Goal: Task Accomplishment & Management: Use online tool/utility

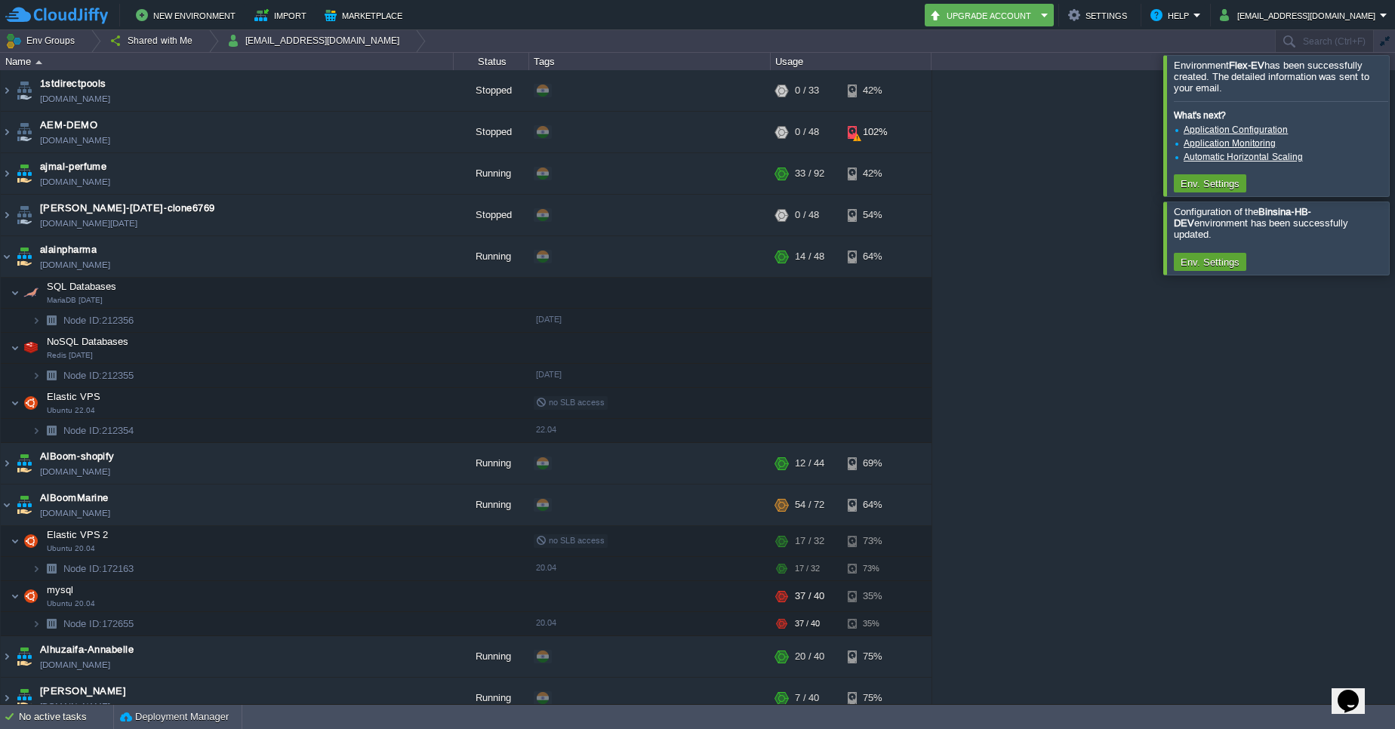
scroll to position [4382, 0]
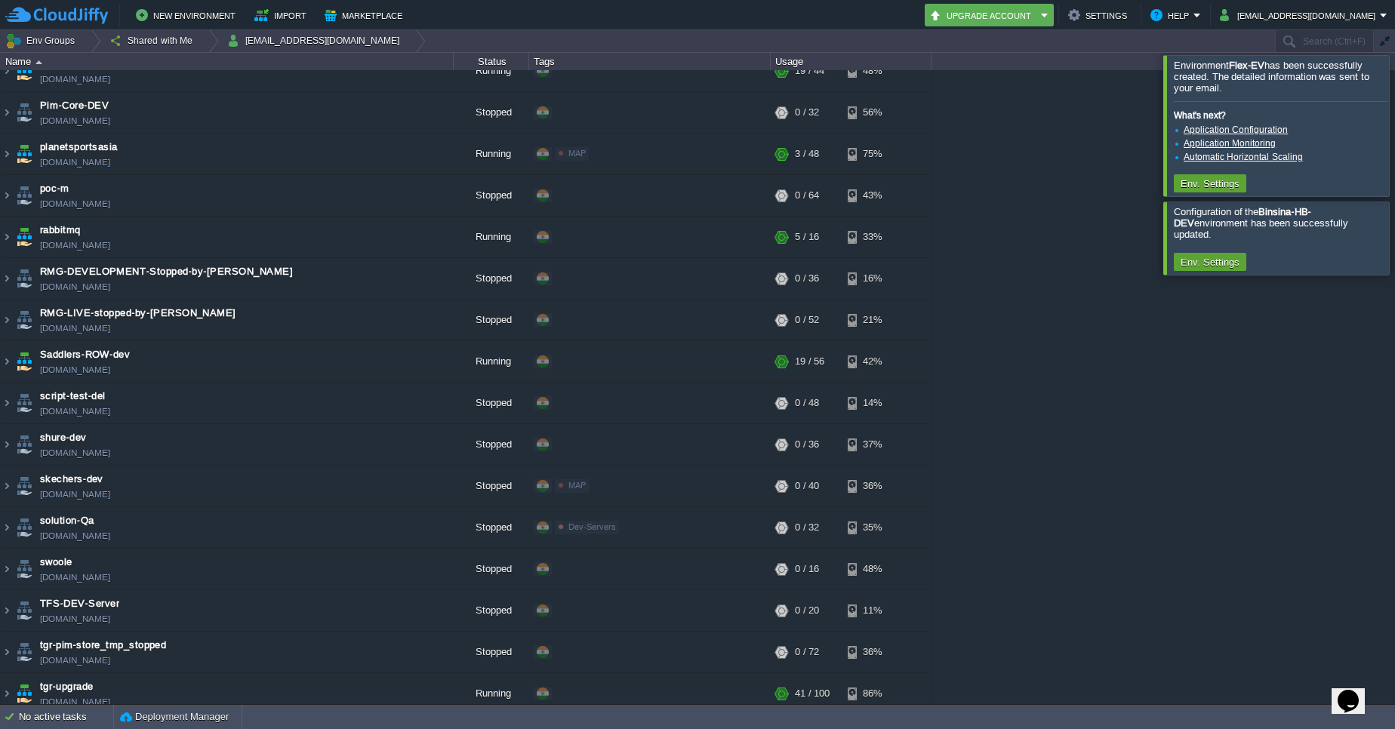
click at [1271, 42] on td "Env Groups Shared with Me [EMAIL_ADDRESS][DOMAIN_NAME]" at bounding box center [636, 41] width 1273 height 22
click at [1288, 42] on input "text" at bounding box center [1324, 41] width 99 height 22
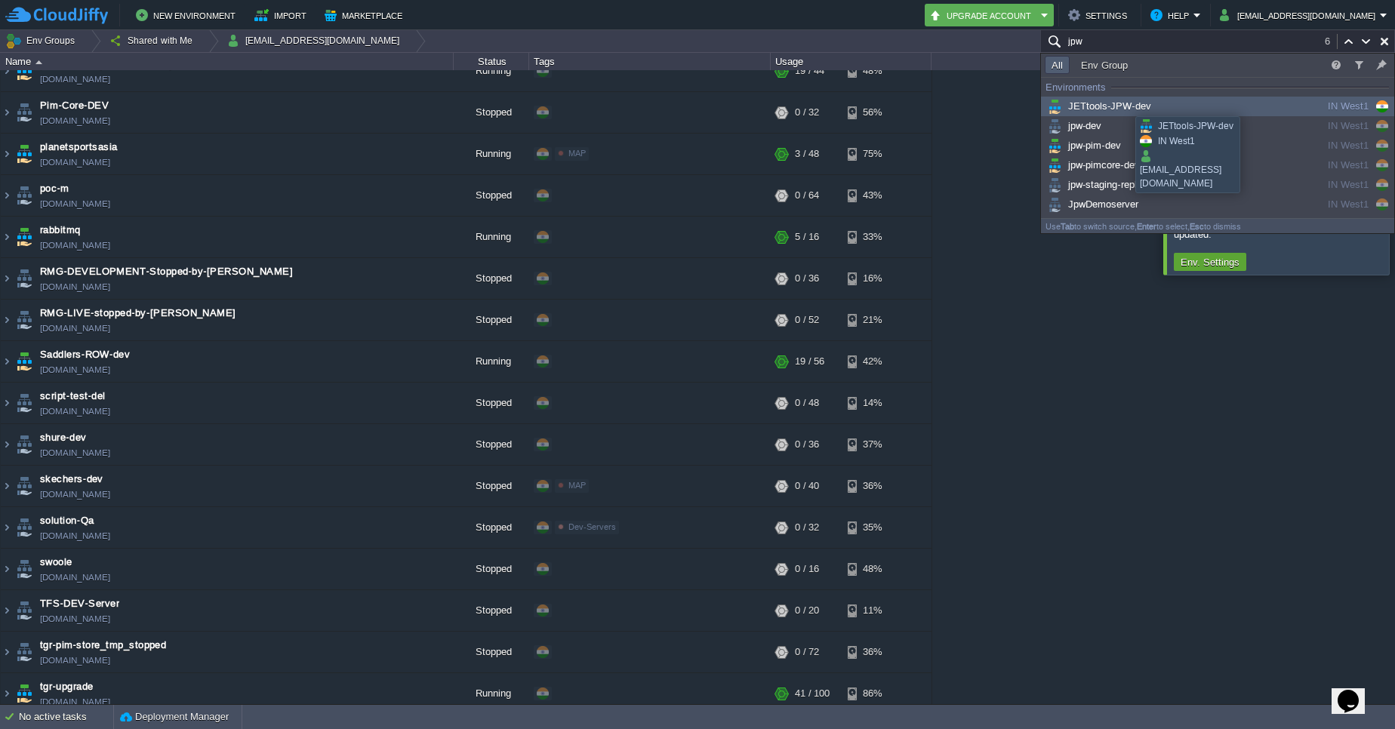
type input "jpw"
click at [1124, 103] on span "JETtools-JPW-dev" at bounding box center [1097, 105] width 106 height 11
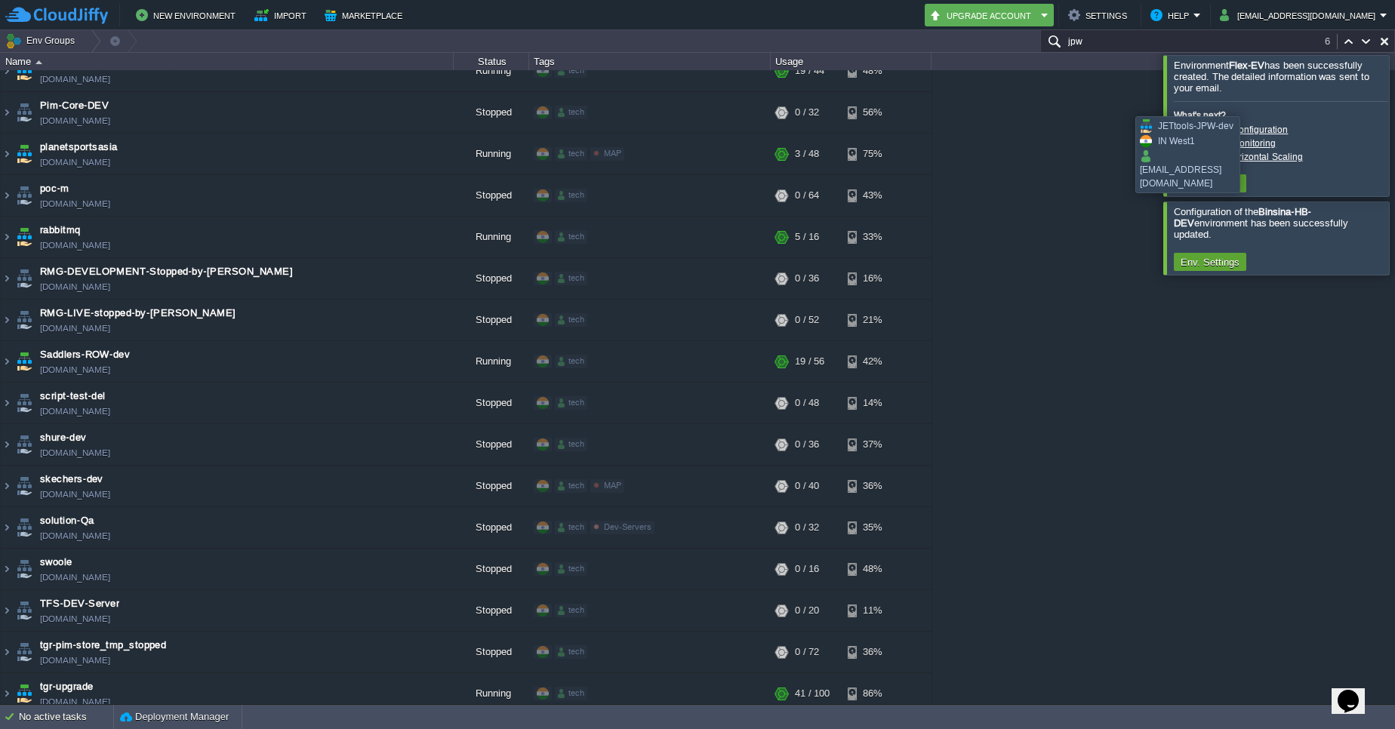
scroll to position [2875, 0]
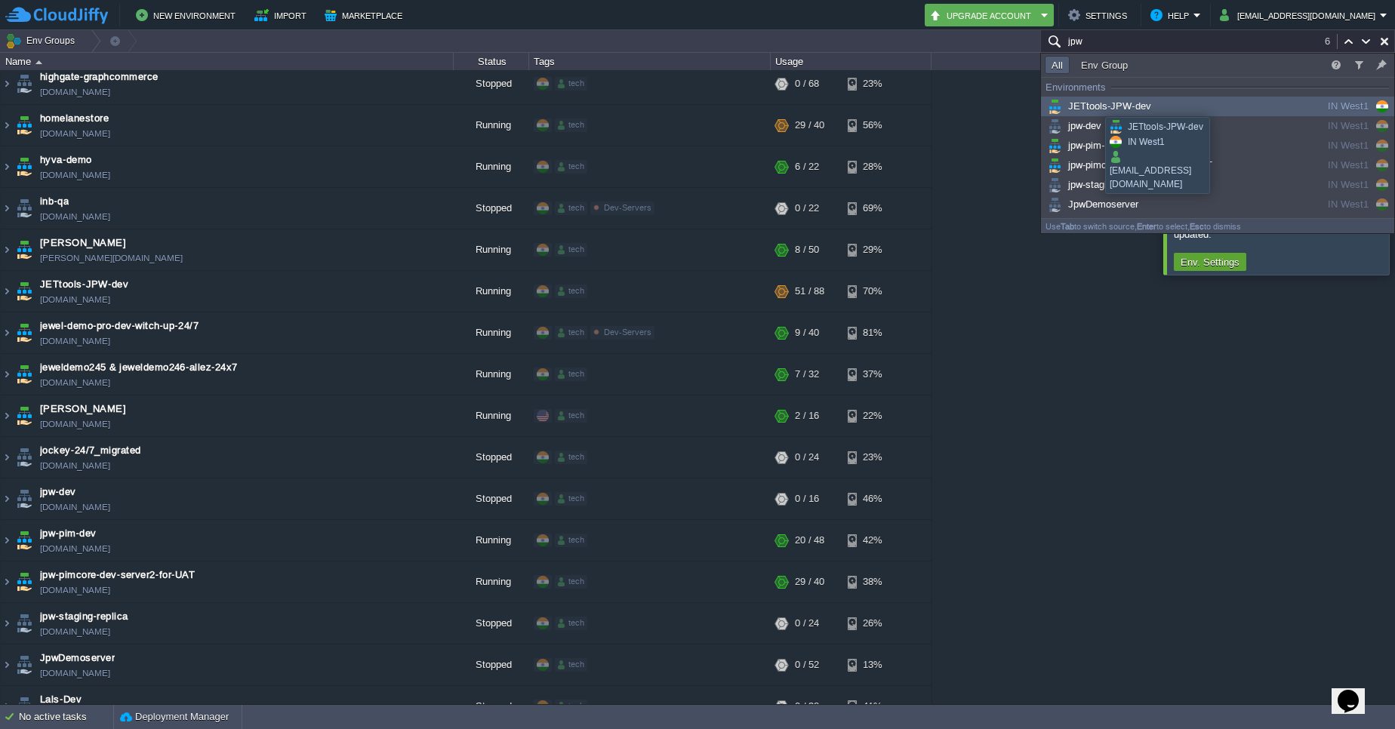
click at [1094, 103] on span "JETtools-JPW-dev" at bounding box center [1097, 105] width 106 height 11
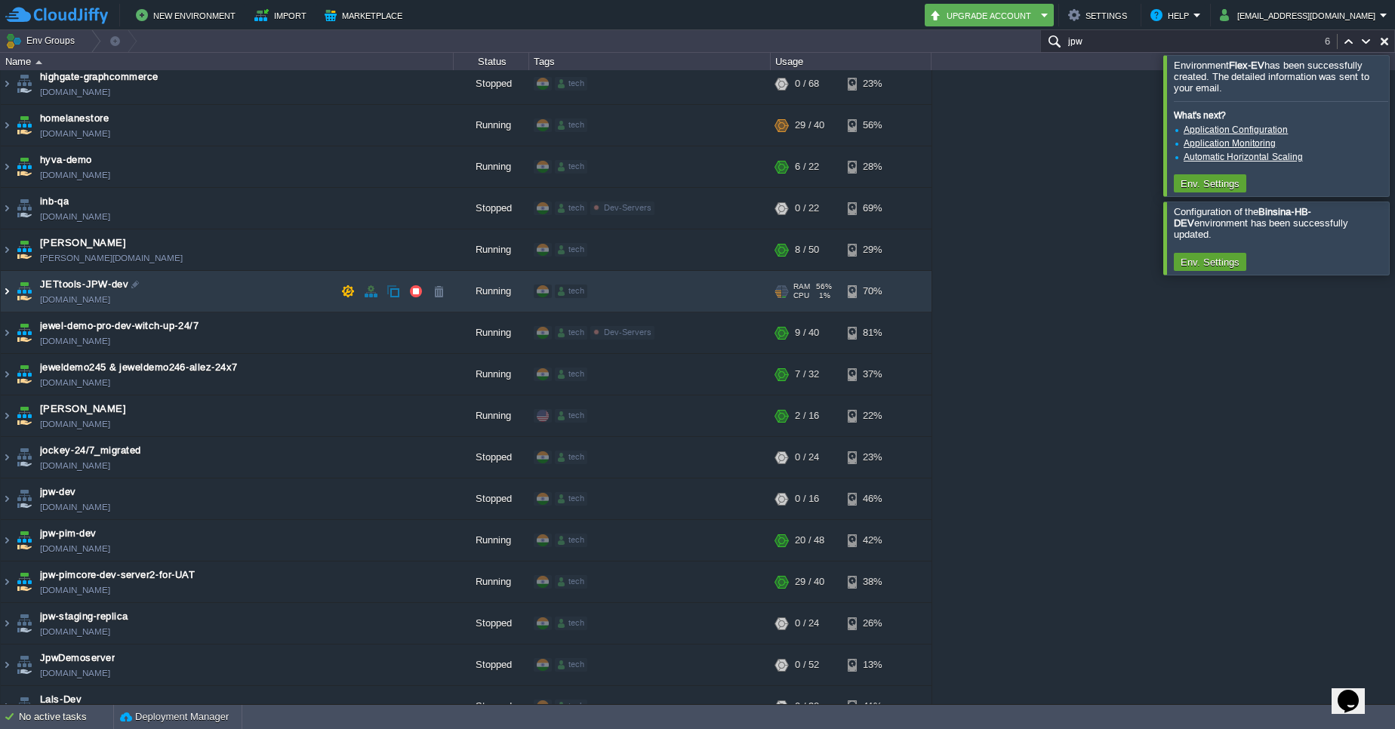
click at [11, 285] on img at bounding box center [7, 291] width 12 height 41
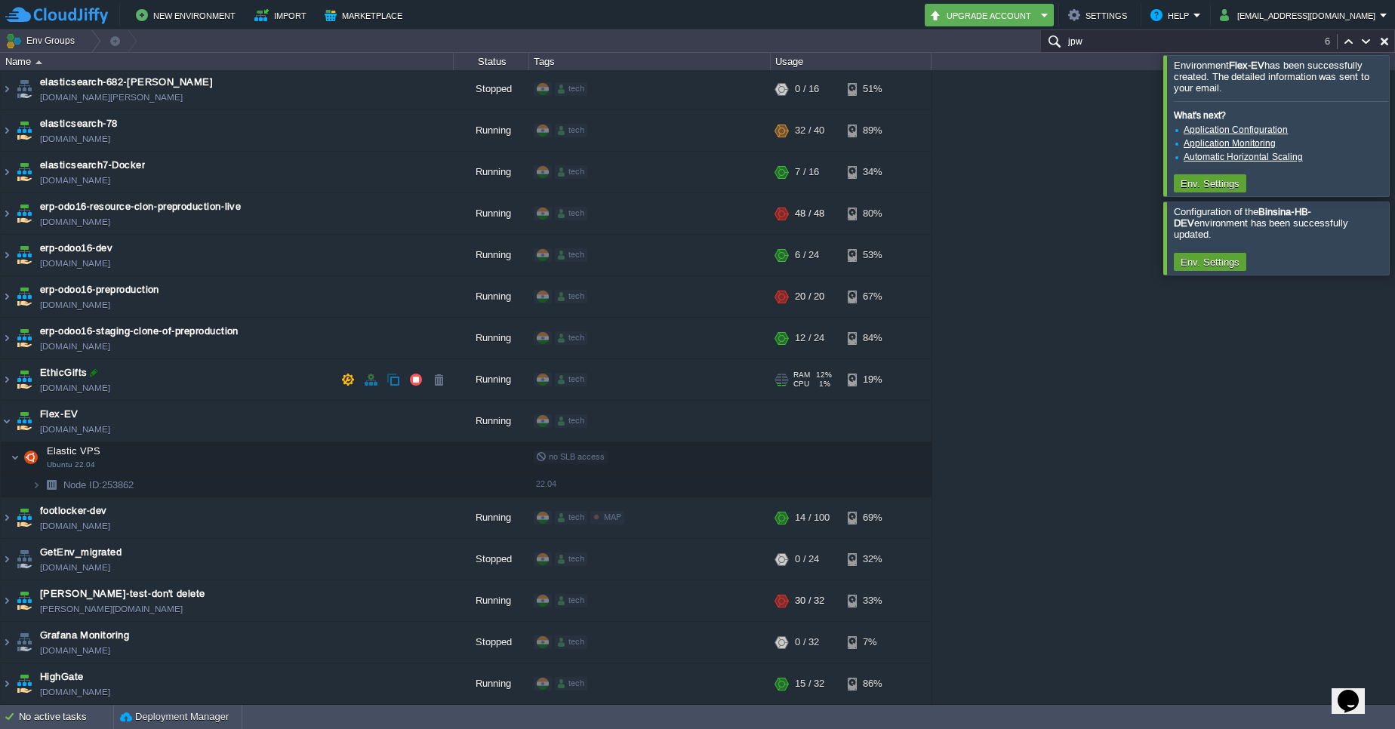
scroll to position [2231, 0]
click at [440, 469] on td at bounding box center [435, 459] width 30 height 23
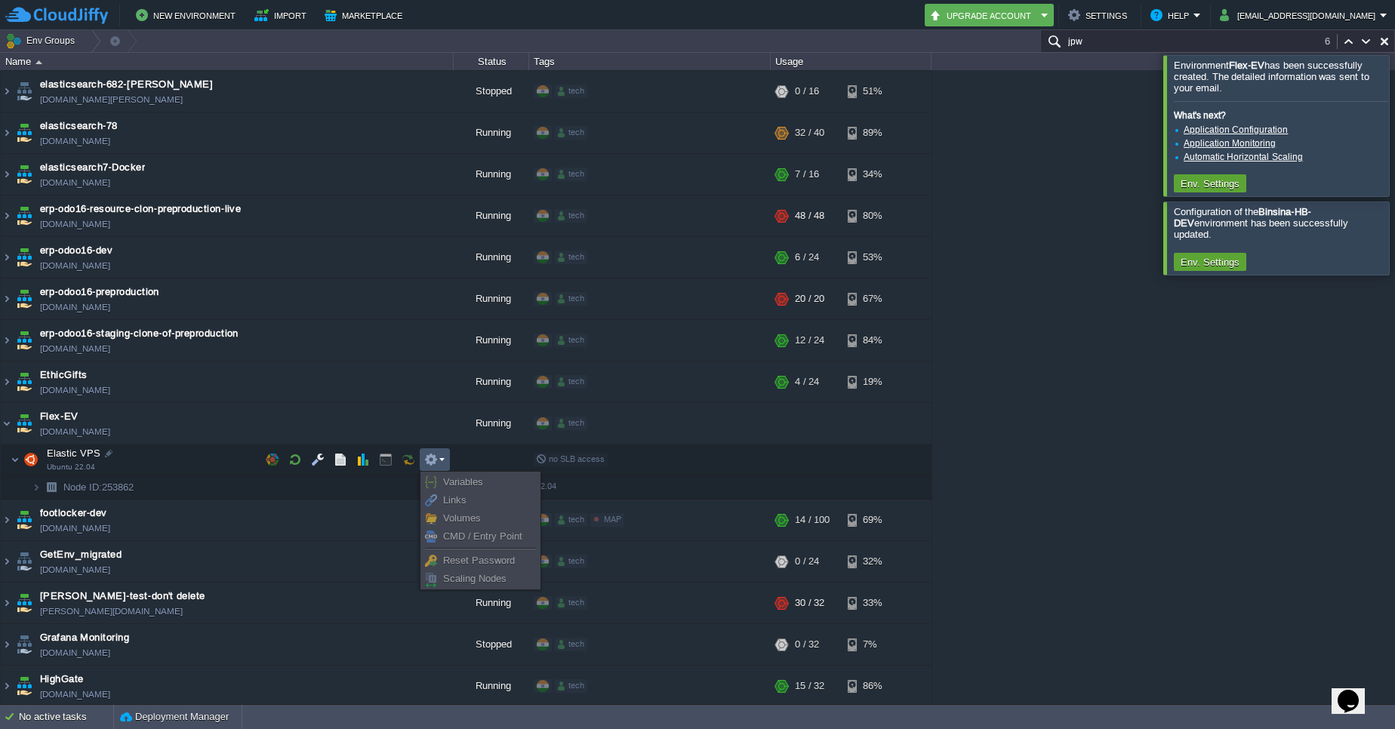
click at [1086, 51] on input "jpw" at bounding box center [1217, 41] width 355 height 22
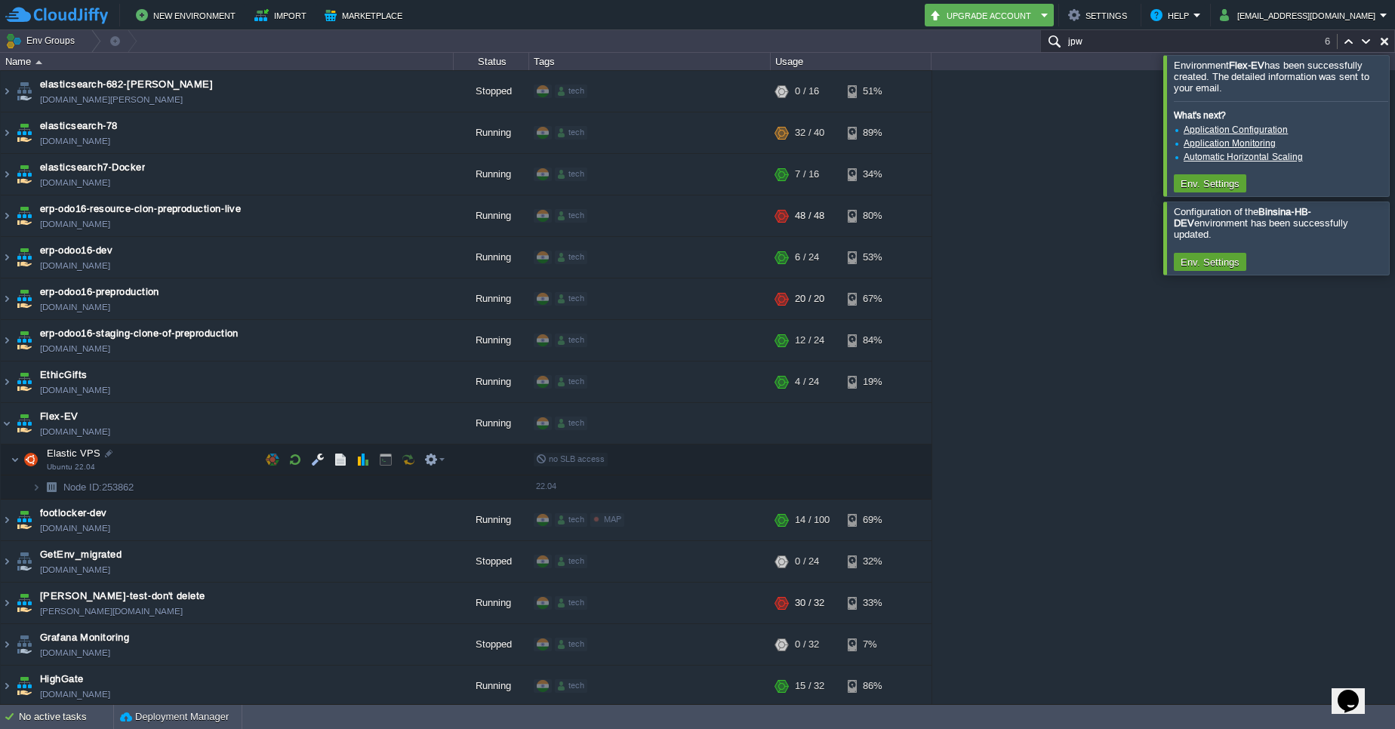
scroll to position [3247, 0]
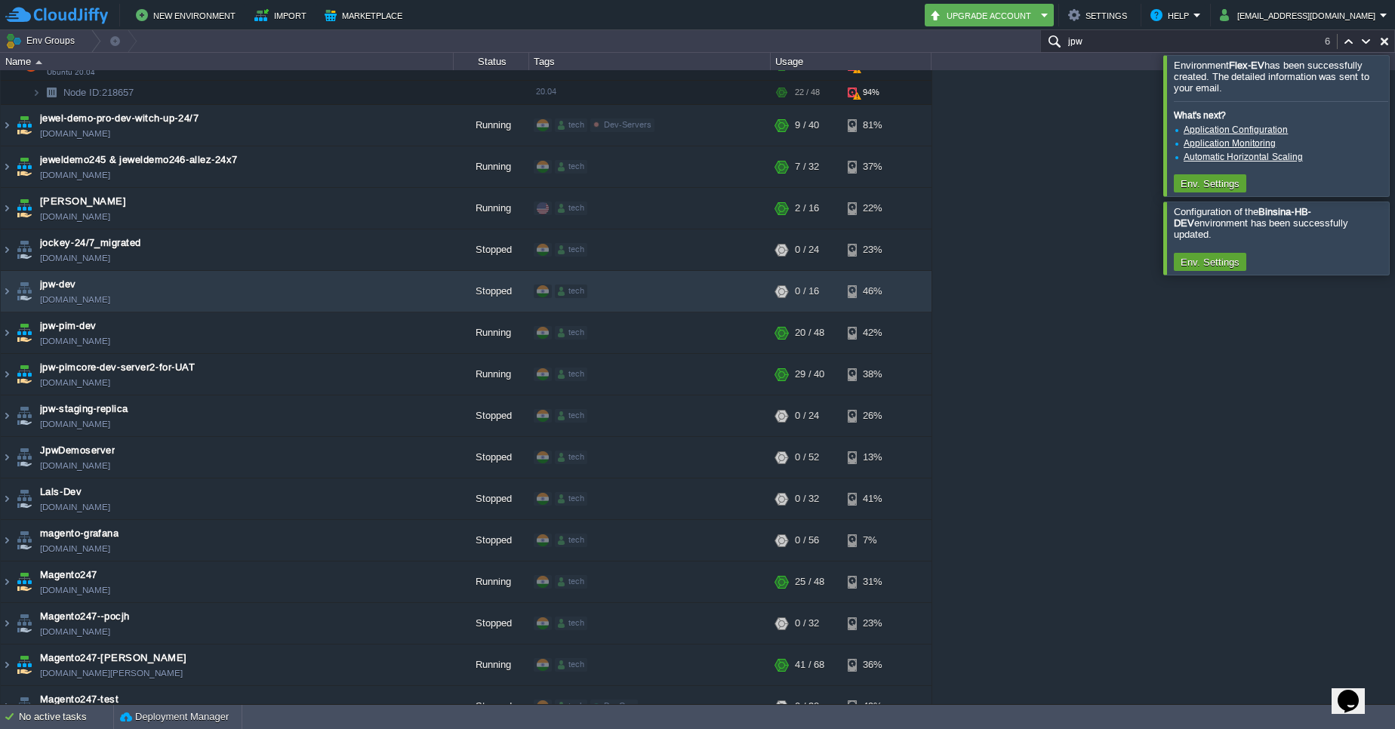
click at [1127, 34] on input "jpw" at bounding box center [1217, 41] width 355 height 22
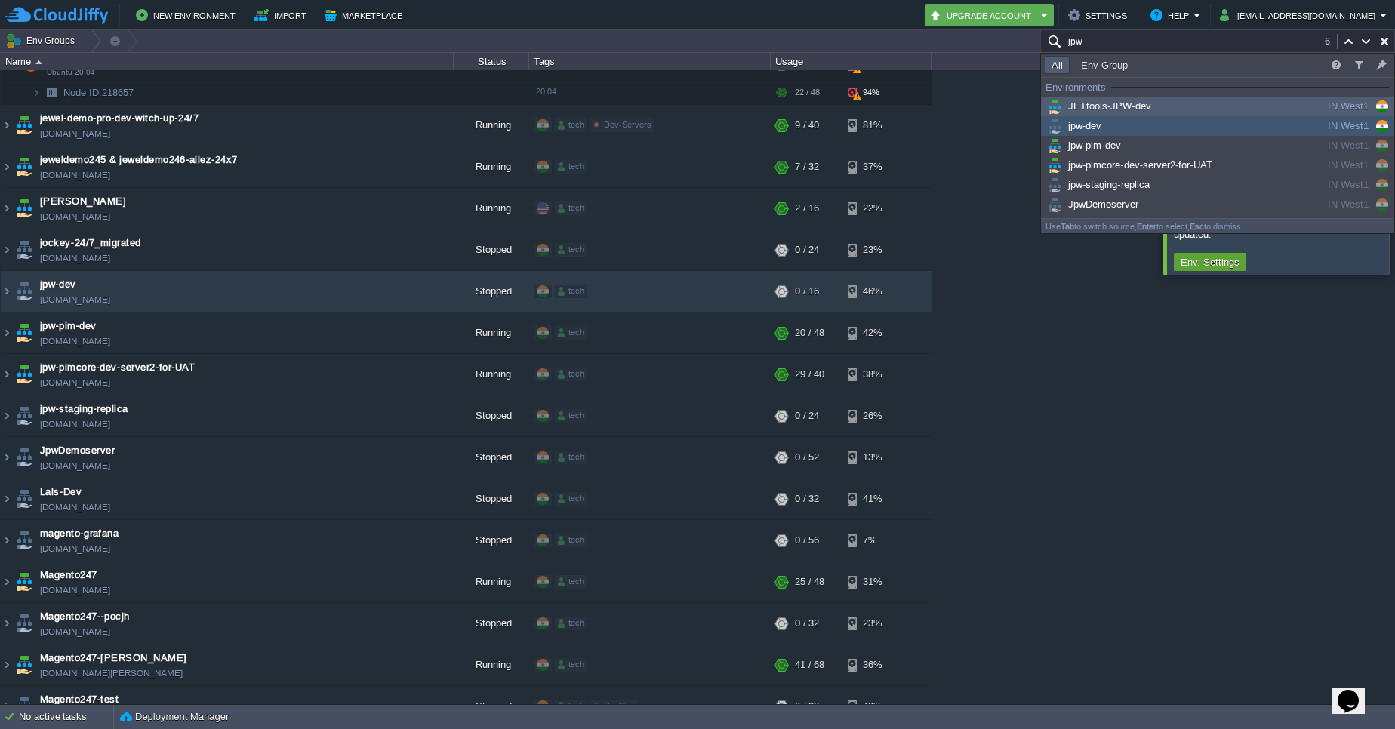
click at [1114, 105] on span "JETtools-JPW-dev" at bounding box center [1097, 105] width 106 height 11
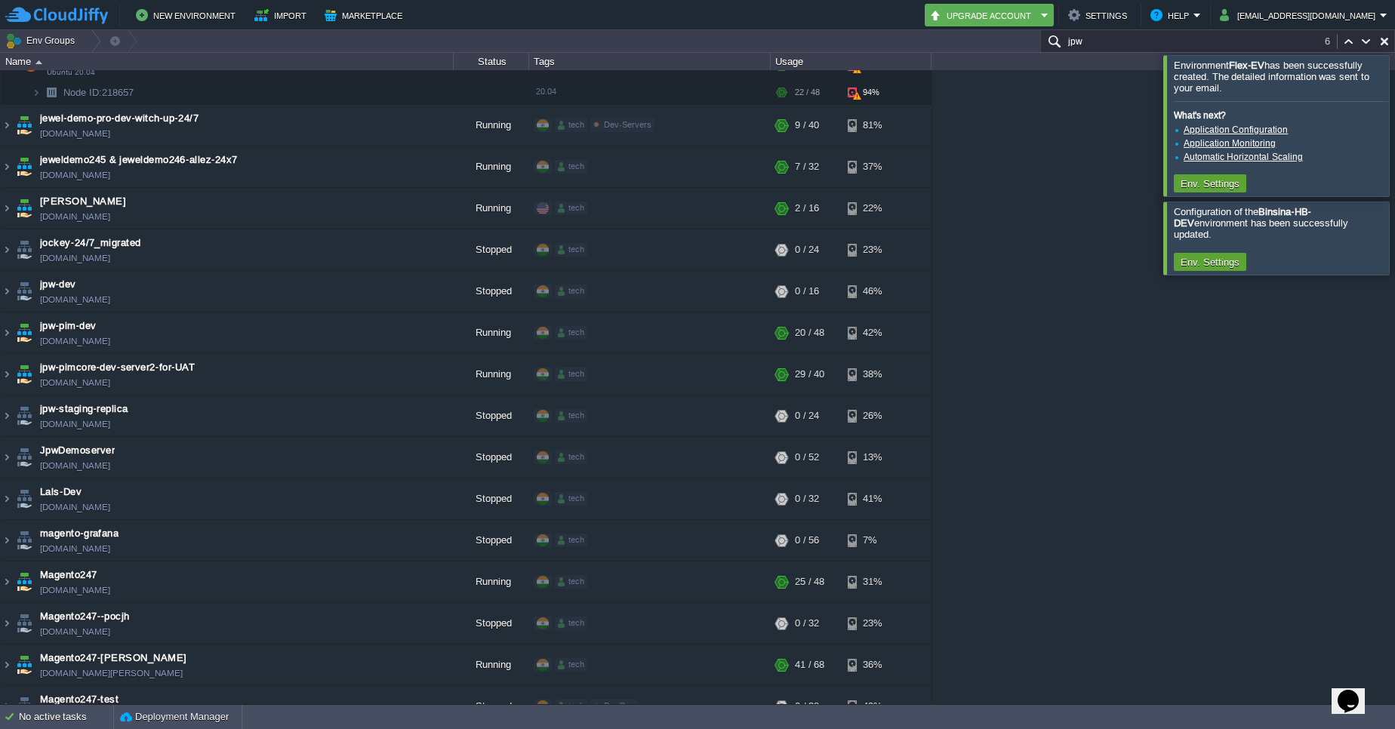
scroll to position [2858, 0]
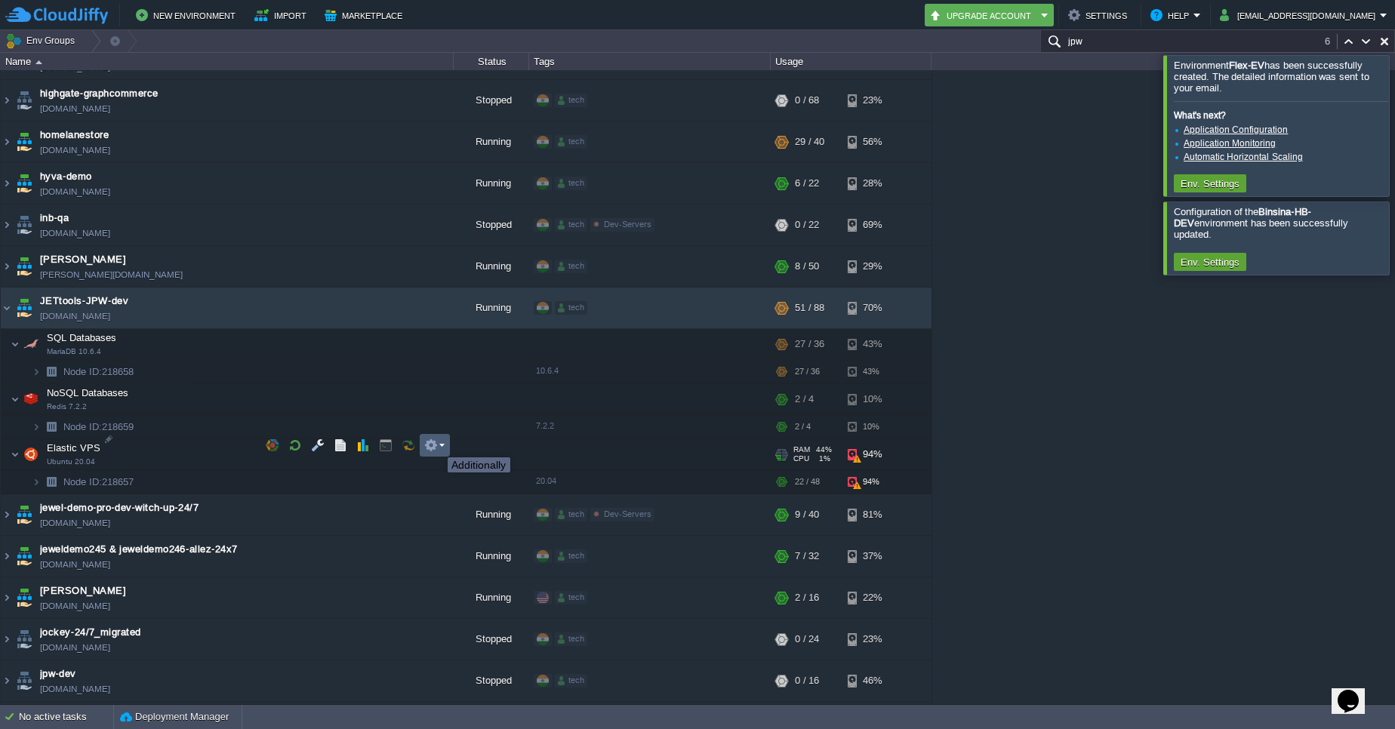
click at [436, 444] on button "button" at bounding box center [431, 445] width 14 height 14
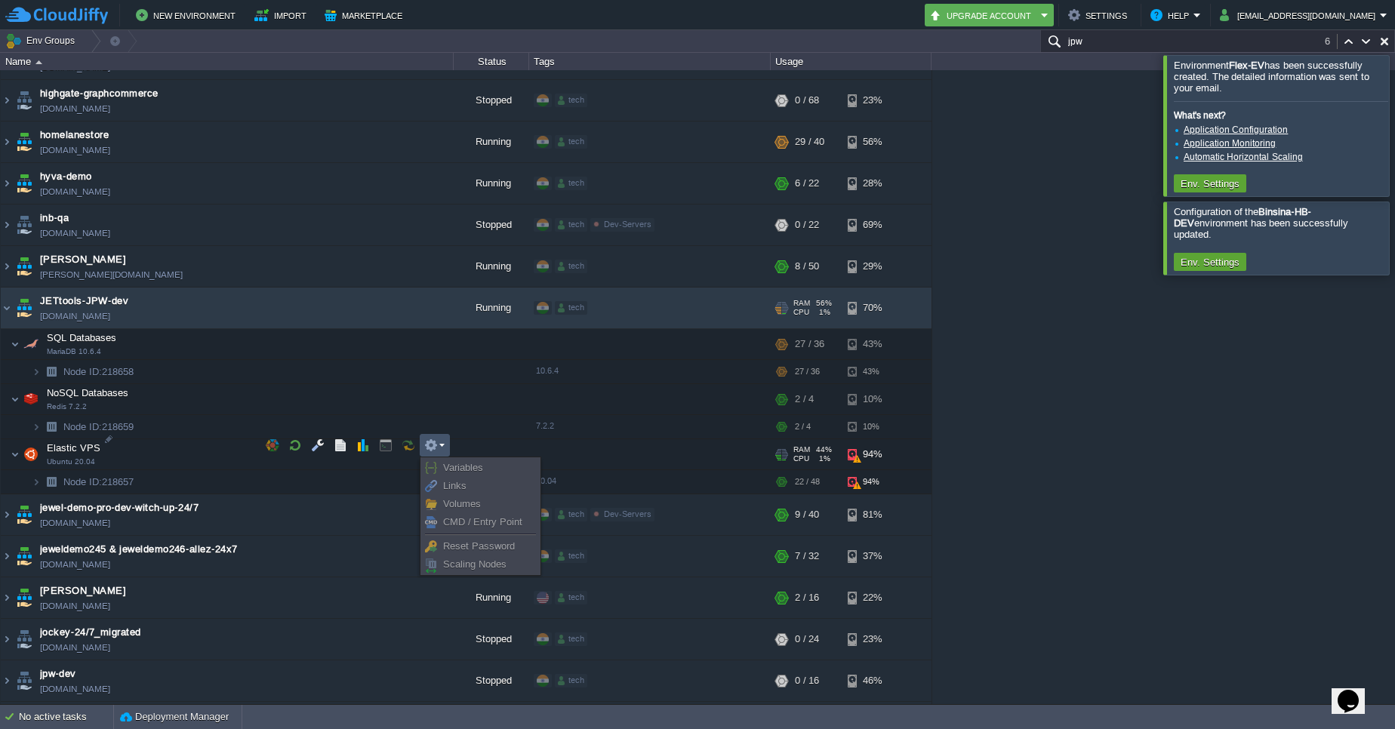
click at [158, 302] on td "JETtools-JPW-dev [DOMAIN_NAME]" at bounding box center [227, 309] width 453 height 42
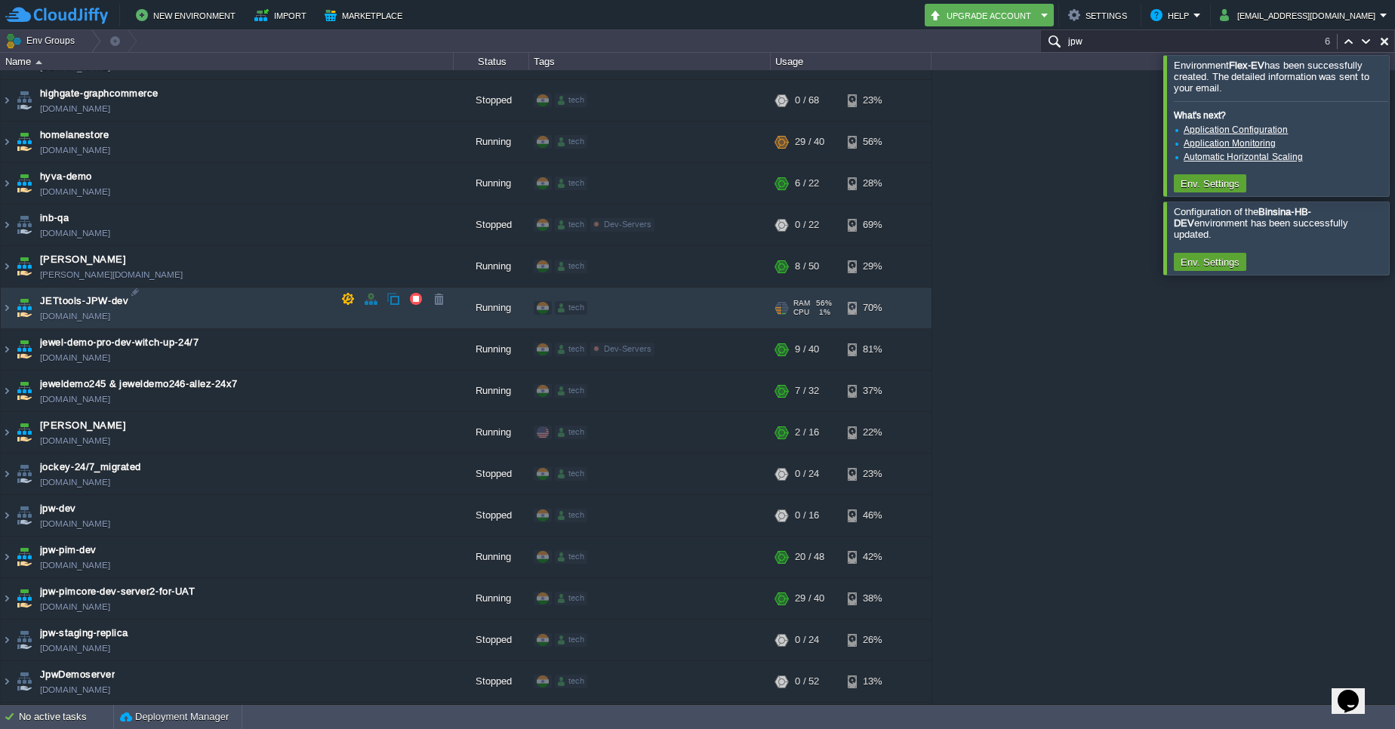
click at [158, 302] on td "JETtools-JPW-dev [DOMAIN_NAME]" at bounding box center [227, 309] width 453 height 42
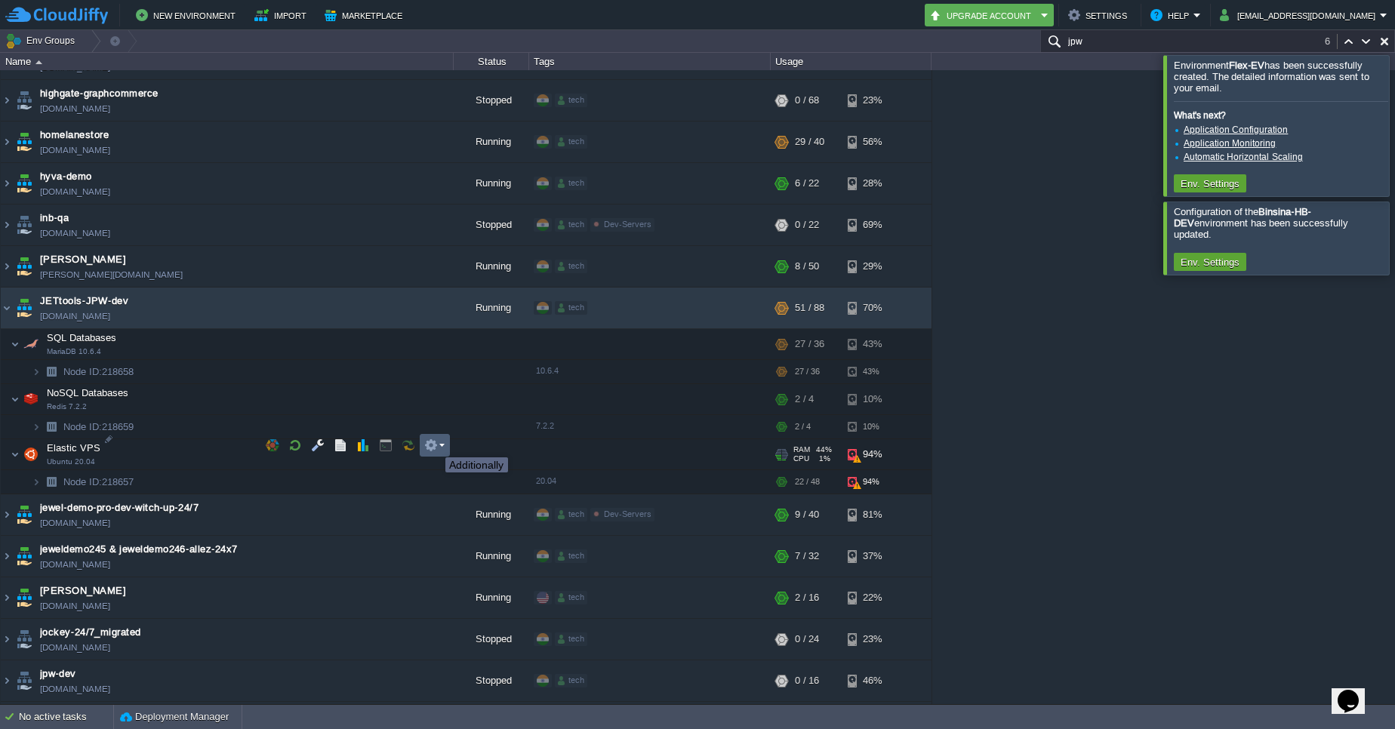
click at [434, 444] on button "button" at bounding box center [431, 445] width 14 height 14
click at [245, 288] on td "JETtools-JPW-dev [DOMAIN_NAME]" at bounding box center [227, 309] width 453 height 42
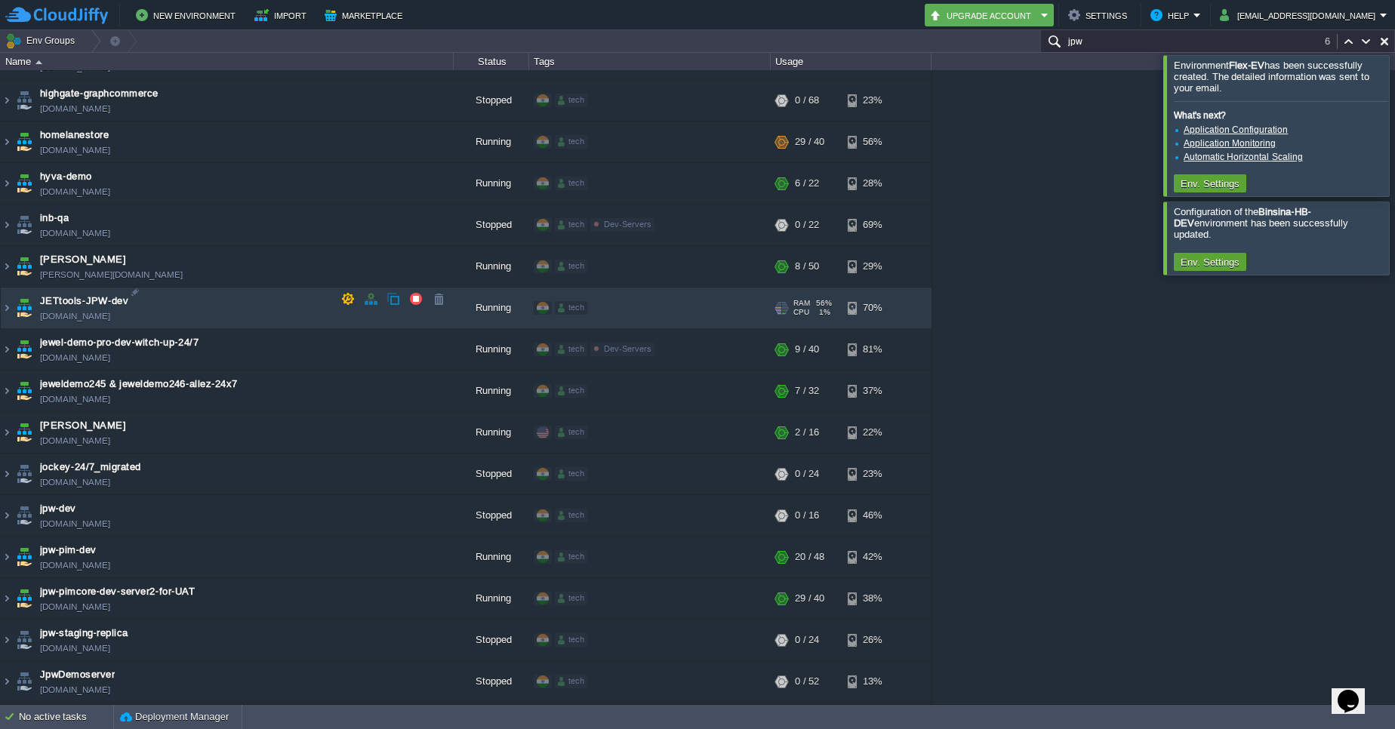
click at [245, 288] on td "JETtools-JPW-dev [DOMAIN_NAME]" at bounding box center [227, 309] width 453 height 42
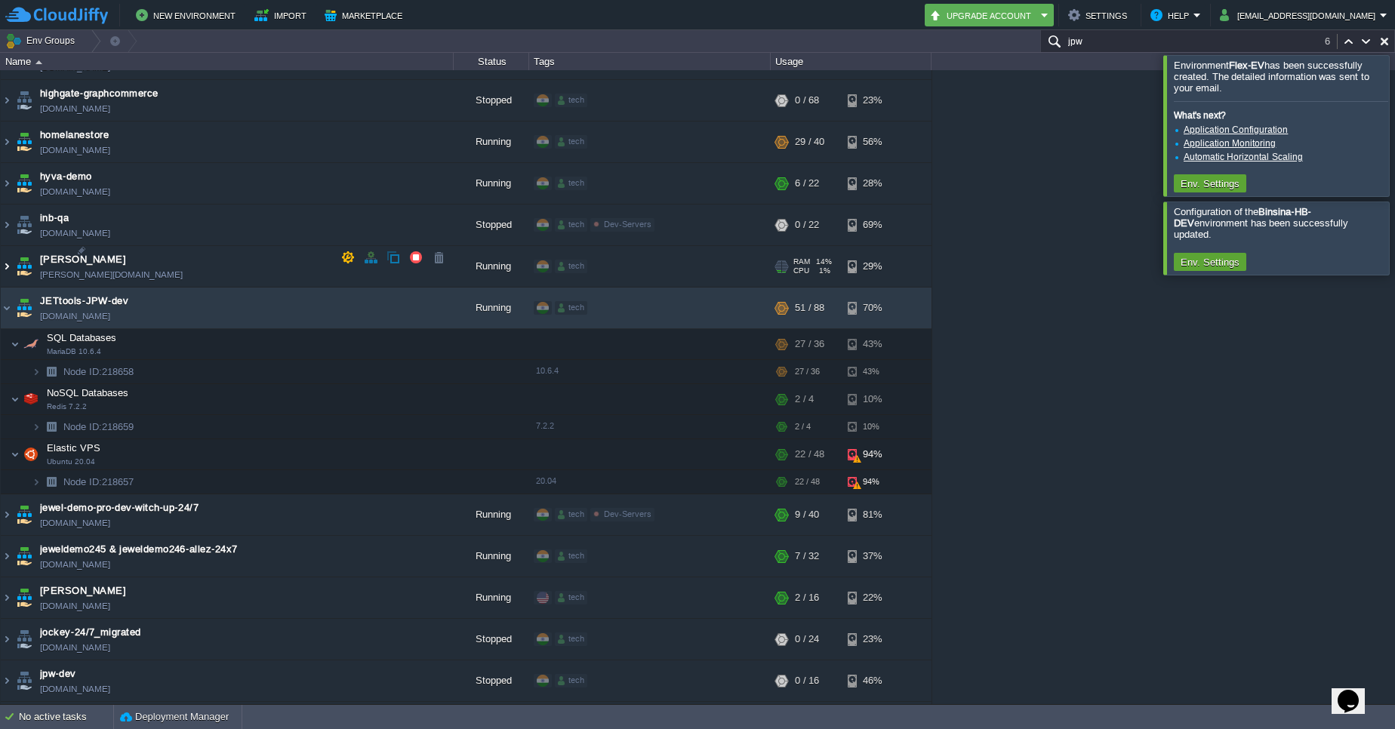
click at [9, 258] on img at bounding box center [7, 266] width 12 height 41
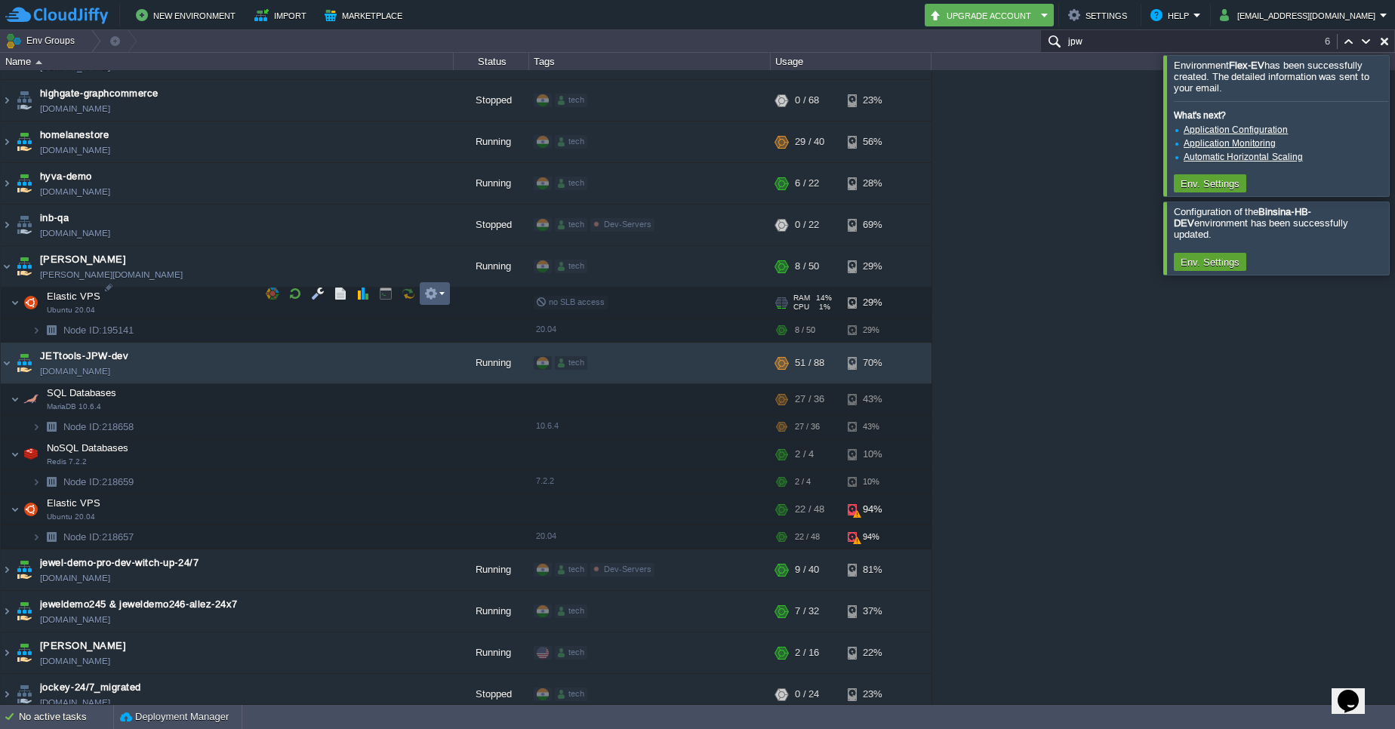
click at [438, 292] on em at bounding box center [434, 294] width 20 height 14
click at [1046, 336] on div "1stdirectpools [DOMAIN_NAME] Stopped tech + Add to Env Group RAM 0% CPU 0% 0 / …" at bounding box center [697, 387] width 1395 height 634
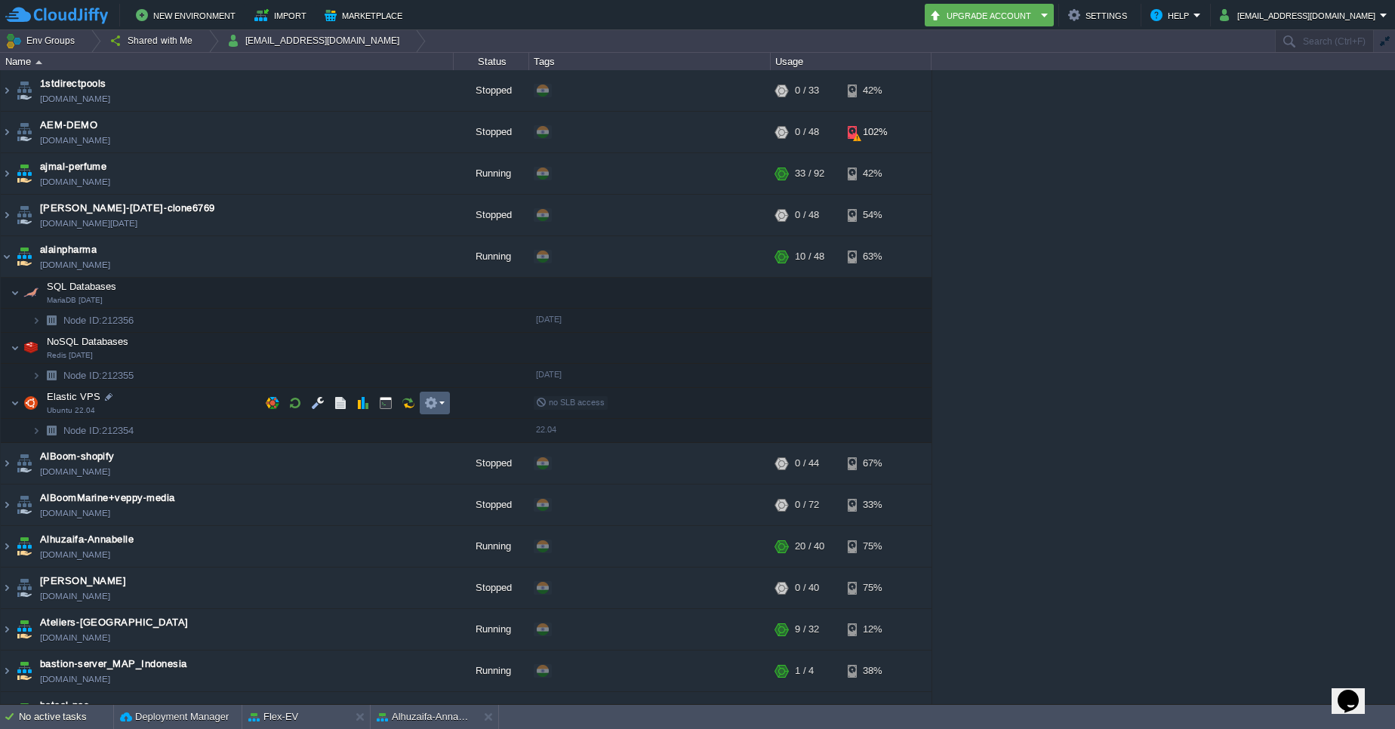
click at [444, 409] on td at bounding box center [435, 403] width 30 height 23
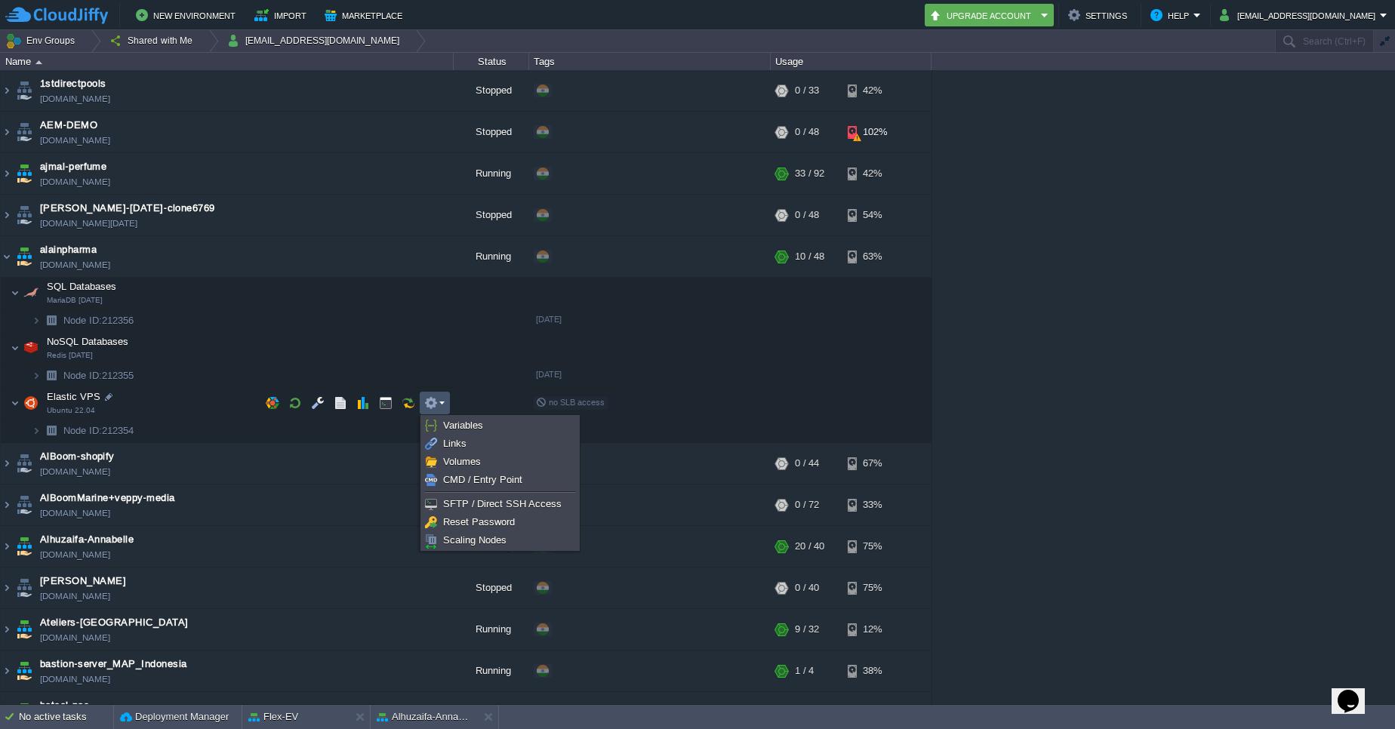
click at [440, 409] on em at bounding box center [434, 403] width 20 height 14
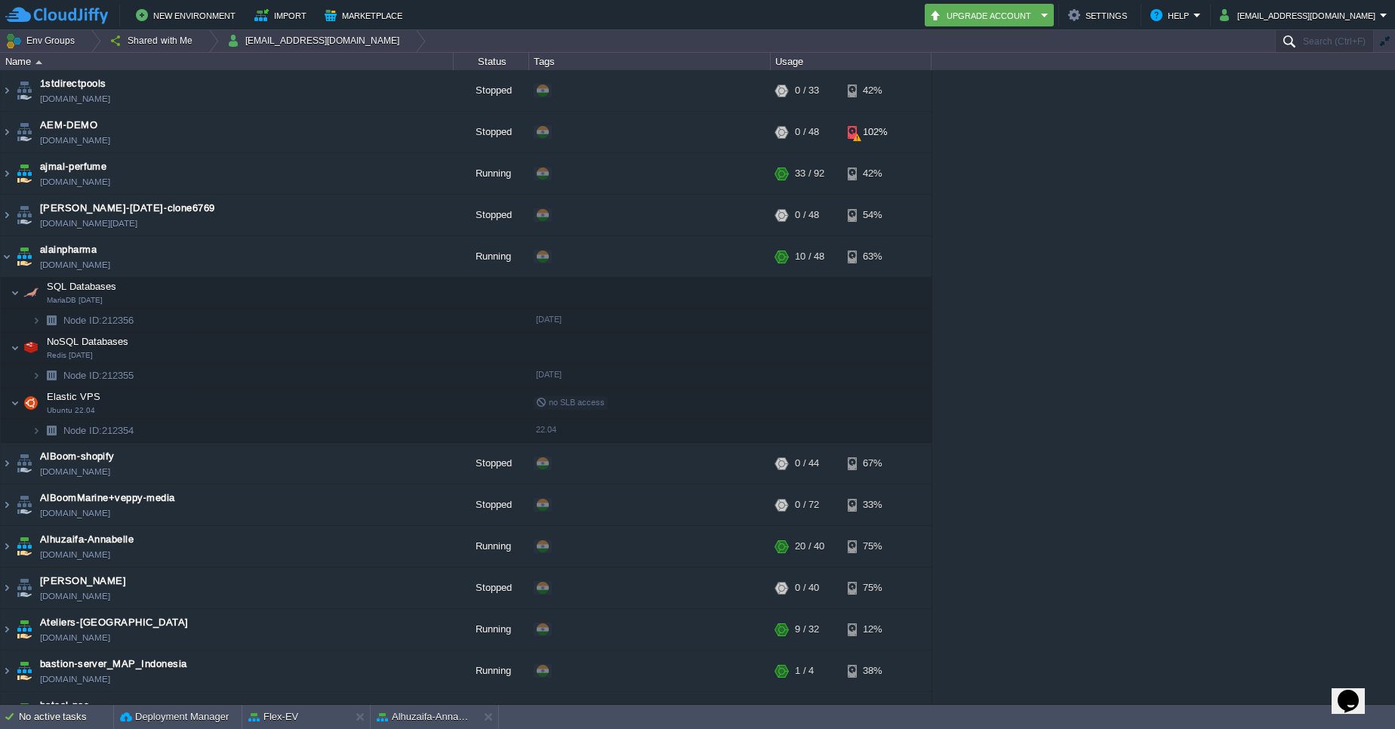
click at [1306, 38] on input "Search (Ctrl+F)" at bounding box center [1324, 41] width 99 height 22
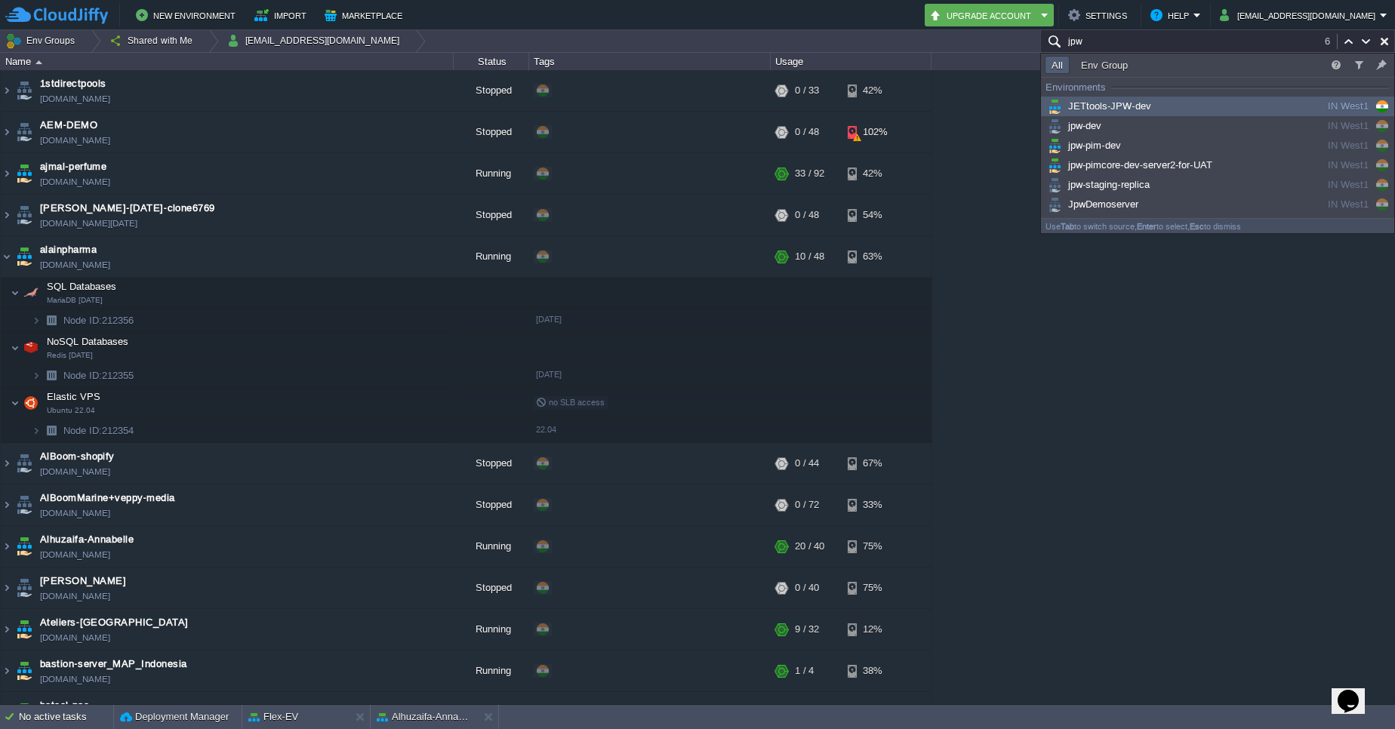
type input "jpw"
click at [1126, 103] on span "JETtools-JPW-dev" at bounding box center [1097, 105] width 106 height 11
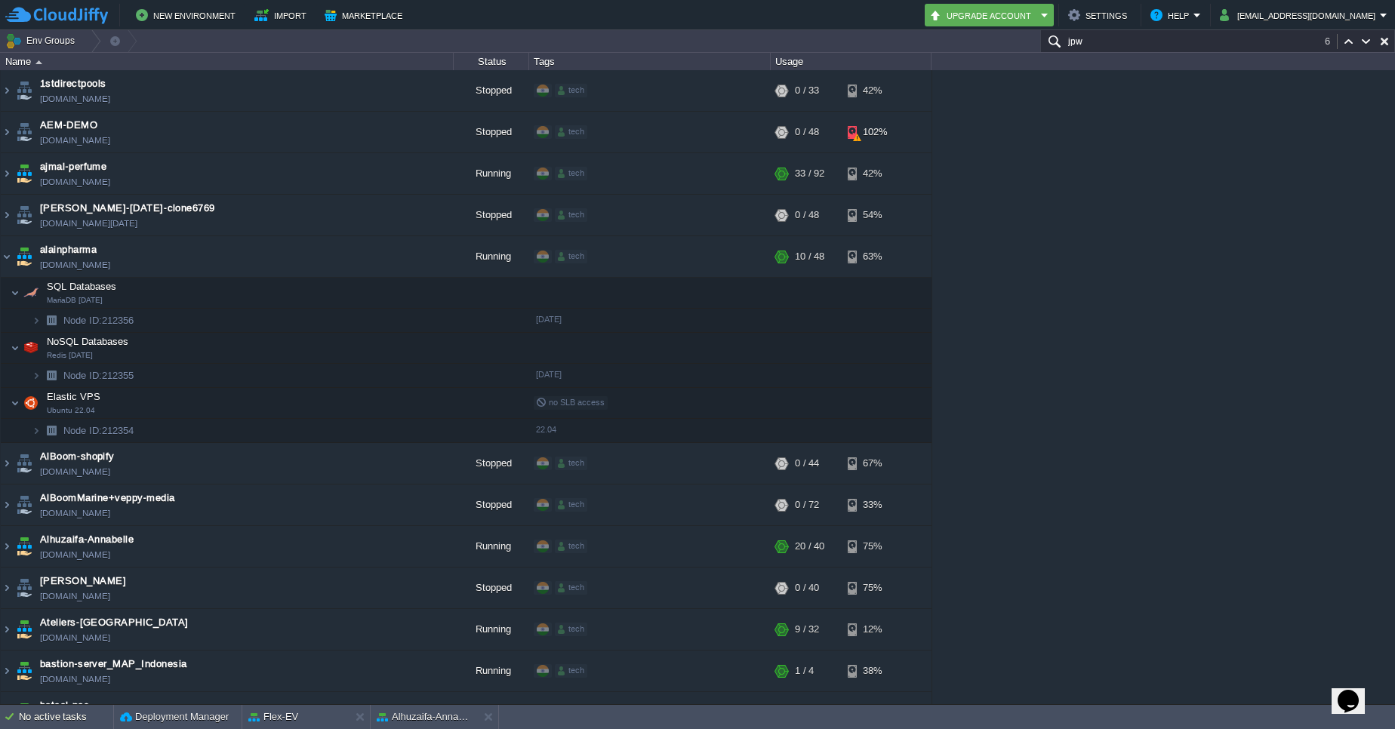
scroll to position [2392, 0]
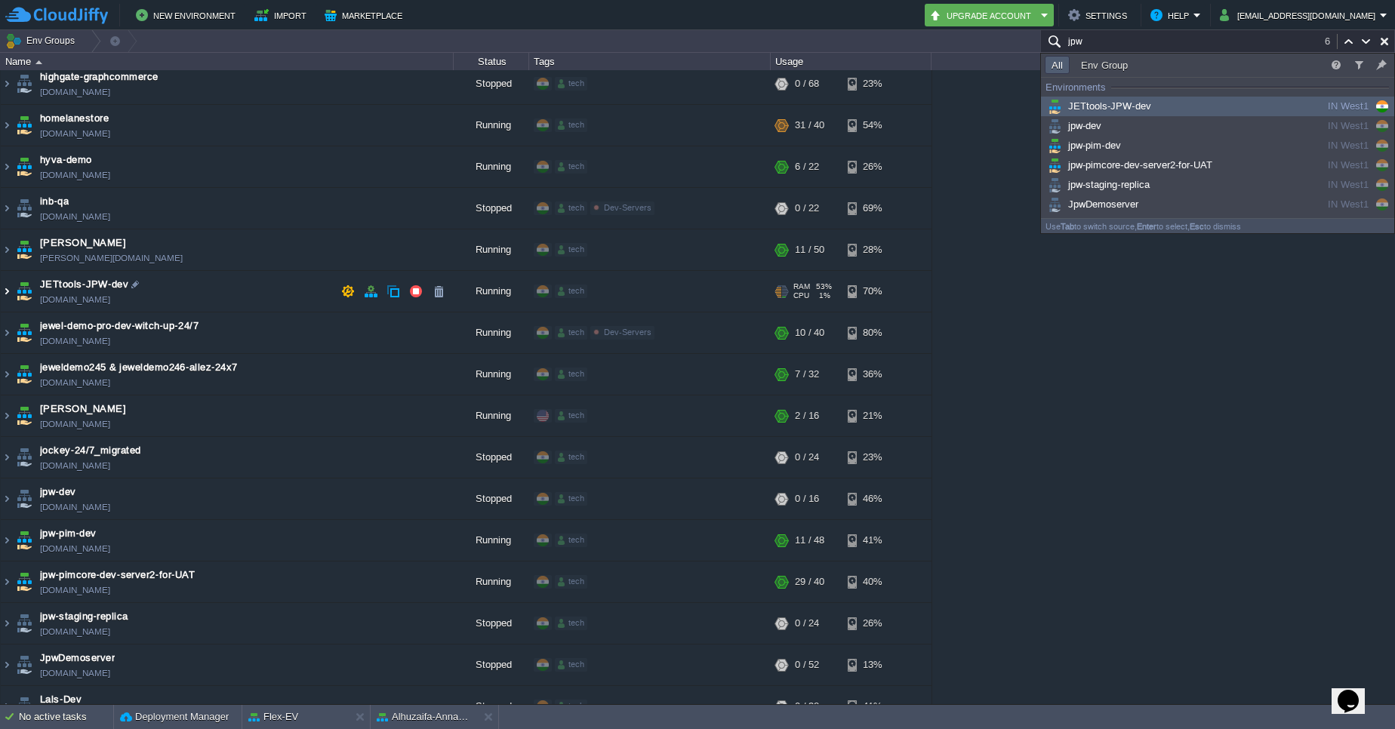
click at [10, 290] on img at bounding box center [7, 291] width 12 height 41
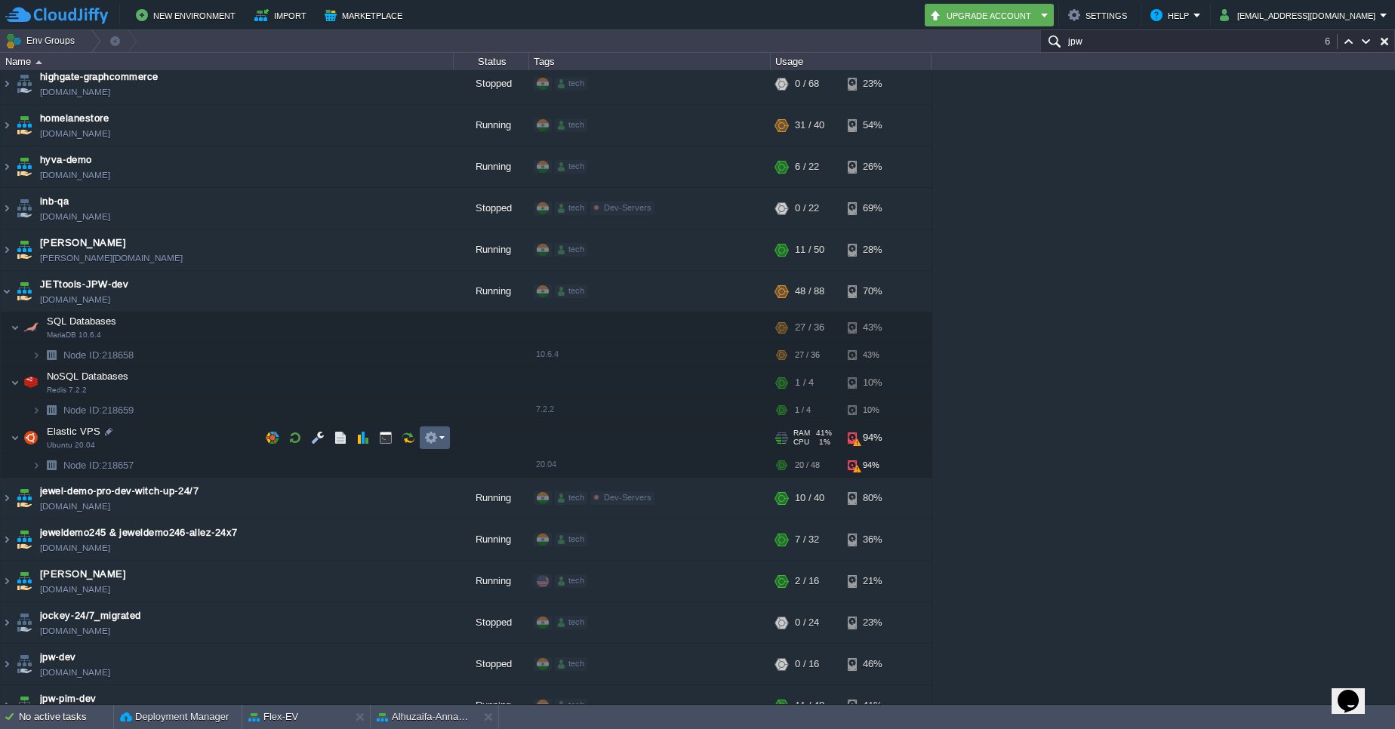
click at [439, 429] on td at bounding box center [435, 437] width 30 height 23
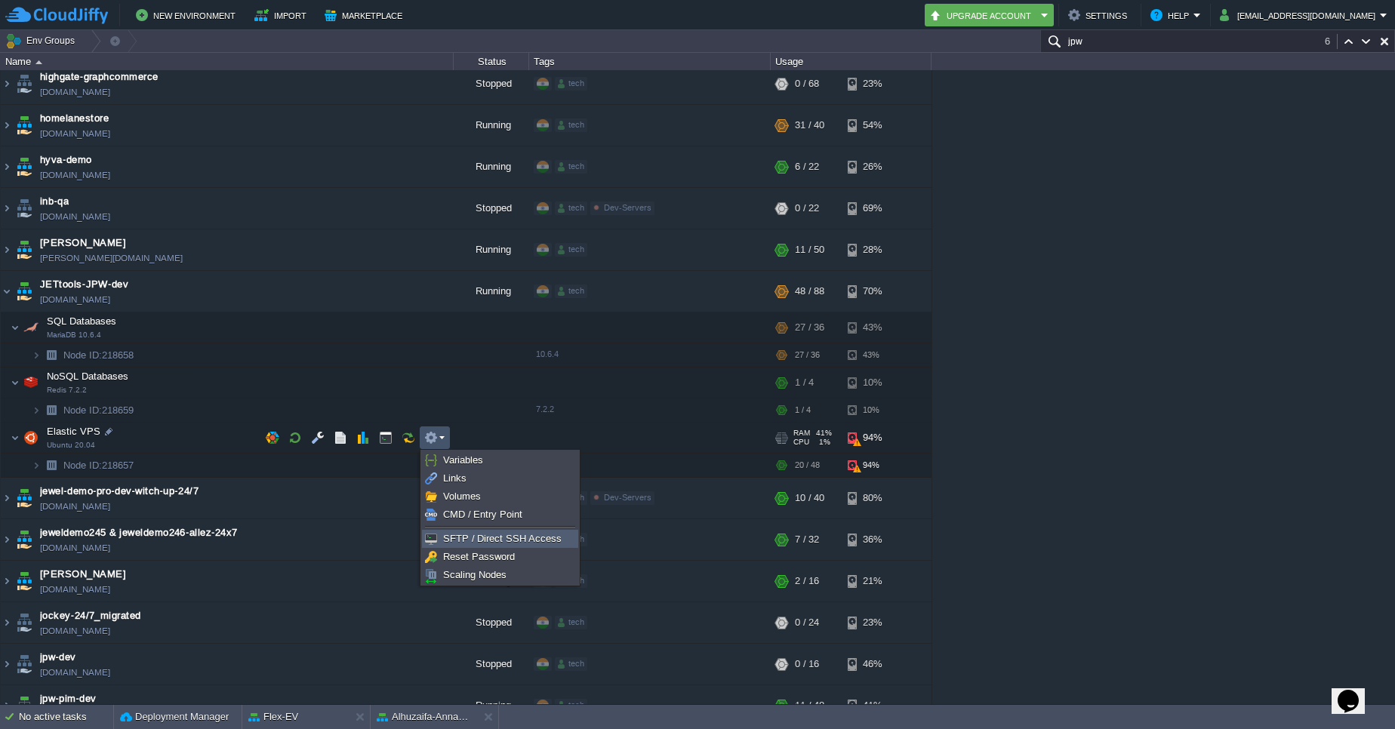
click at [474, 542] on span "SFTP / Direct SSH Access" at bounding box center [502, 538] width 118 height 11
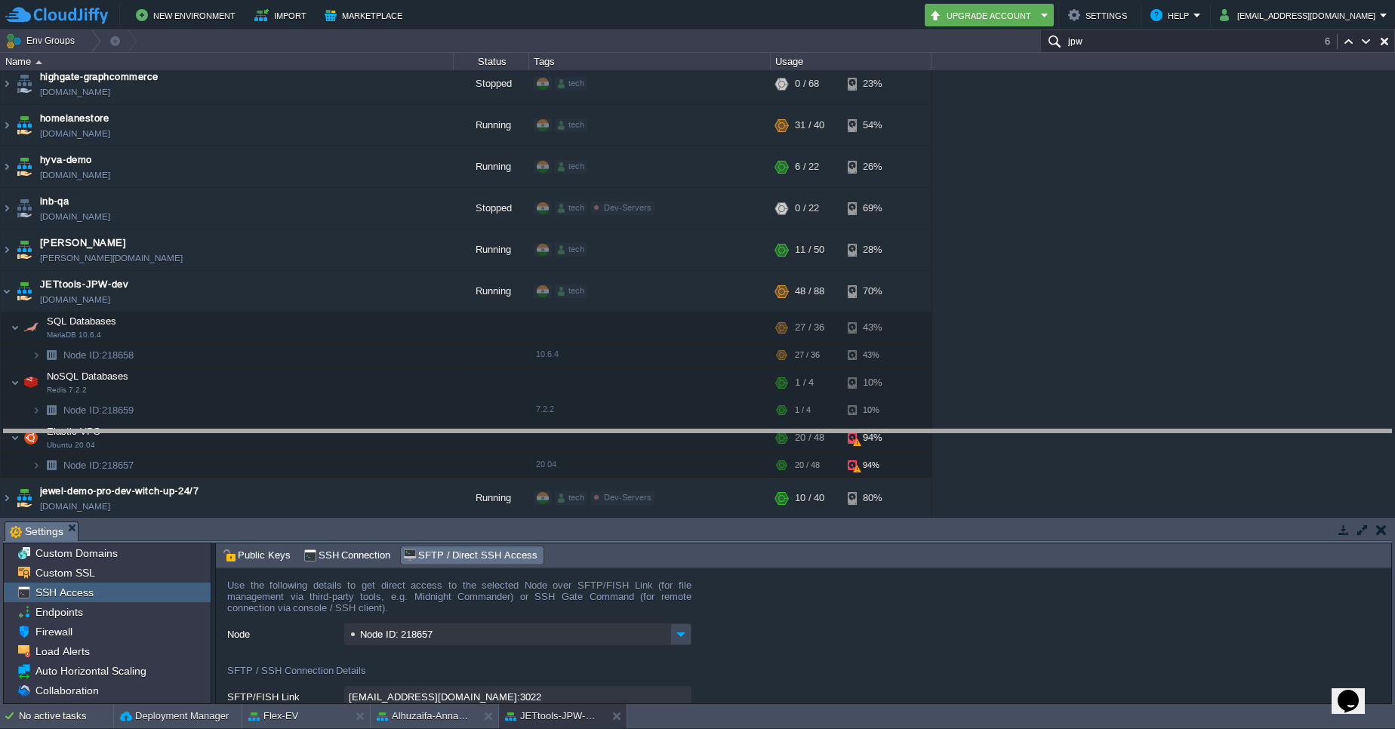
drag, startPoint x: 1030, startPoint y: 534, endPoint x: 1037, endPoint y: 442, distance: 92.3
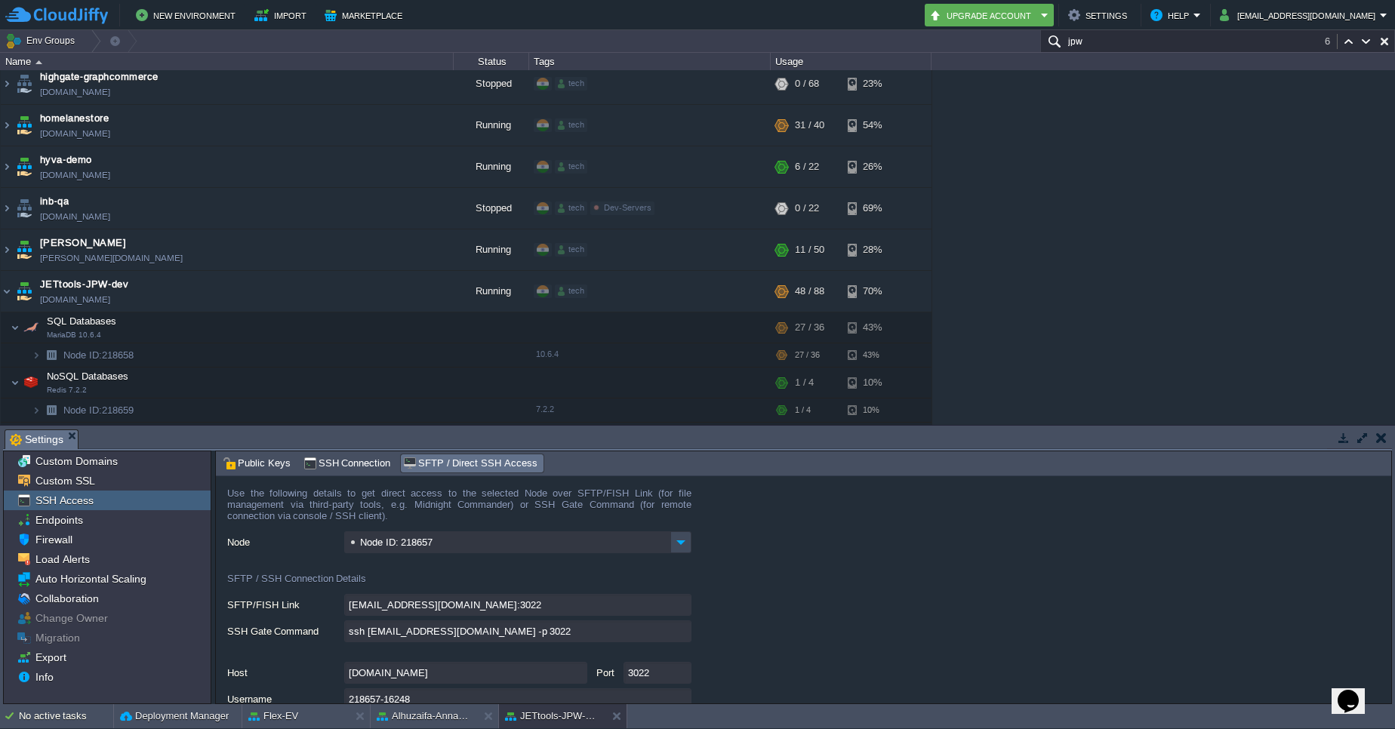
drag, startPoint x: 1037, startPoint y: 442, endPoint x: 983, endPoint y: 493, distance: 73.7
drag, startPoint x: 680, startPoint y: 635, endPoint x: 621, endPoint y: 633, distance: 58.9
click at [621, 633] on input "ssh 218657-16248@gate.cloudjiffy.com -p 3022" at bounding box center [517, 631] width 347 height 22
type textarea "ssh 218657-16248@gate.cloudjiffy.com -p 3022"
click at [681, 629] on input "ssh 218657-16248@gate.cloudjiffy.com -p 3022" at bounding box center [517, 631] width 347 height 22
